Goal: Task Accomplishment & Management: Use online tool/utility

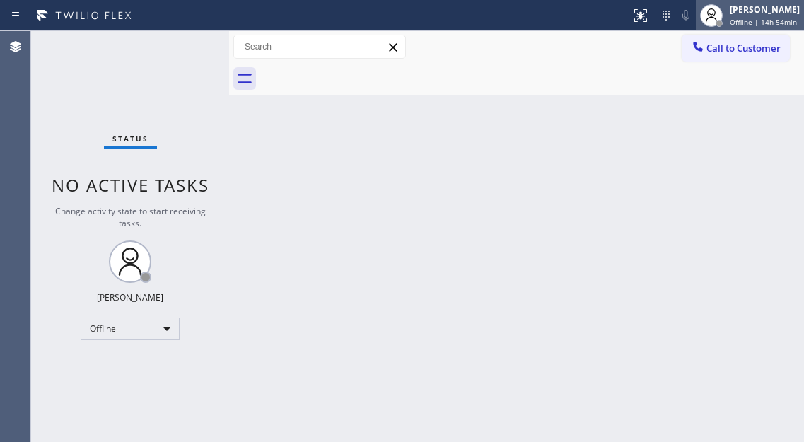
click at [741, 25] on span "Offline | 14h 54min" at bounding box center [763, 22] width 67 height 10
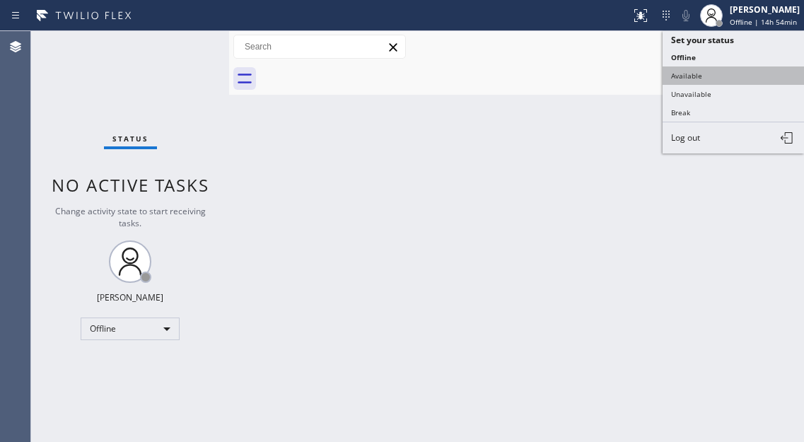
click at [714, 69] on button "Available" at bounding box center [733, 76] width 141 height 18
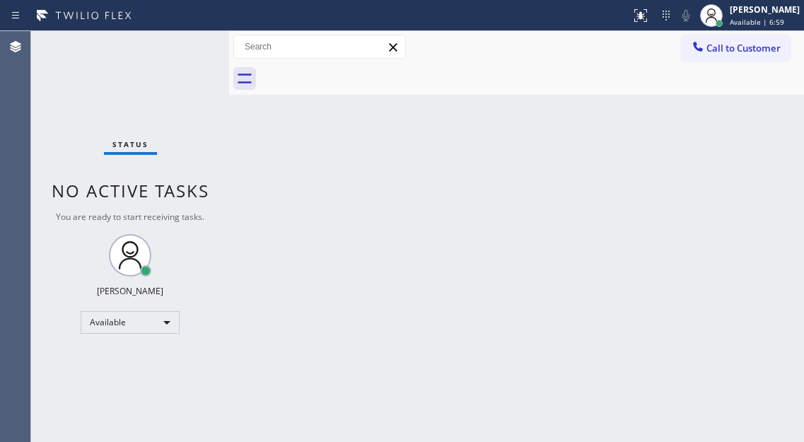
click at [732, 127] on div "Back to Dashboard Change Sender ID Customers Technicians Select a contact Outbo…" at bounding box center [516, 236] width 575 height 411
click at [756, 105] on div "Back to Dashboard Change Sender ID Customers Technicians Select a contact Outbo…" at bounding box center [516, 236] width 575 height 411
click at [753, 124] on div "Back to Dashboard Change Sender ID Customers Technicians Select a contact Outbo…" at bounding box center [516, 236] width 575 height 411
click at [780, 83] on div at bounding box center [532, 79] width 544 height 32
click at [187, 42] on div "Status No active tasks You are ready to start receiving tasks. [PERSON_NAME]" at bounding box center [130, 236] width 198 height 411
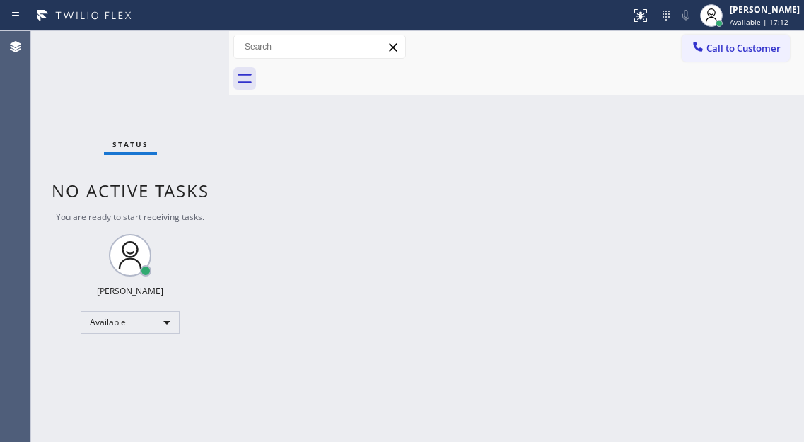
click at [187, 42] on div "Status No active tasks You are ready to start receiving tasks. [PERSON_NAME]" at bounding box center [130, 236] width 198 height 411
click at [732, 145] on div "Back to Dashboard Change Sender ID Customers Technicians Select a contact Outbo…" at bounding box center [516, 236] width 575 height 411
click at [173, 45] on div "Status No active tasks You are ready to start receiving tasks. [PERSON_NAME]" at bounding box center [130, 236] width 198 height 411
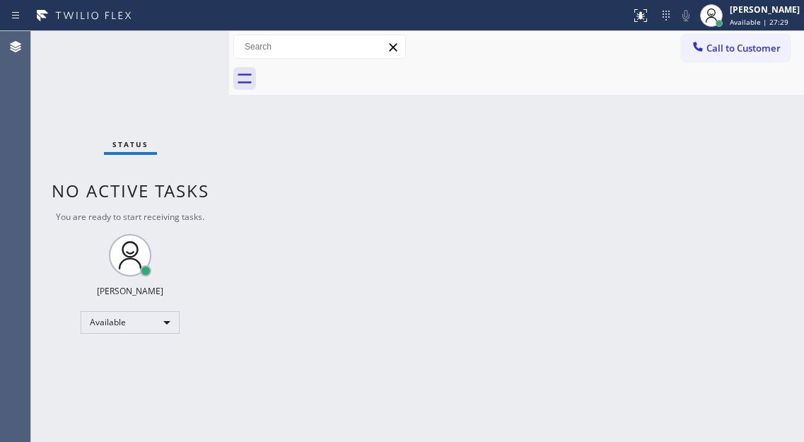
click at [173, 45] on div "Status No active tasks You are ready to start receiving tasks. [PERSON_NAME]" at bounding box center [130, 236] width 198 height 411
click at [730, 209] on div "Back to Dashboard Change Sender ID Customers Technicians Select a contact Outbo…" at bounding box center [516, 236] width 575 height 411
click at [190, 46] on div "Status No active tasks You are ready to start receiving tasks. [PERSON_NAME]" at bounding box center [130, 236] width 198 height 411
